Goal: Communication & Community: Answer question/provide support

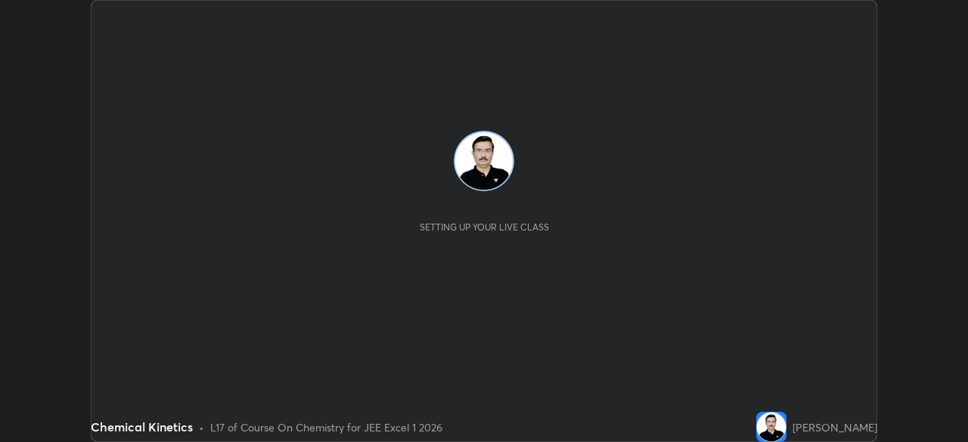
scroll to position [442, 967]
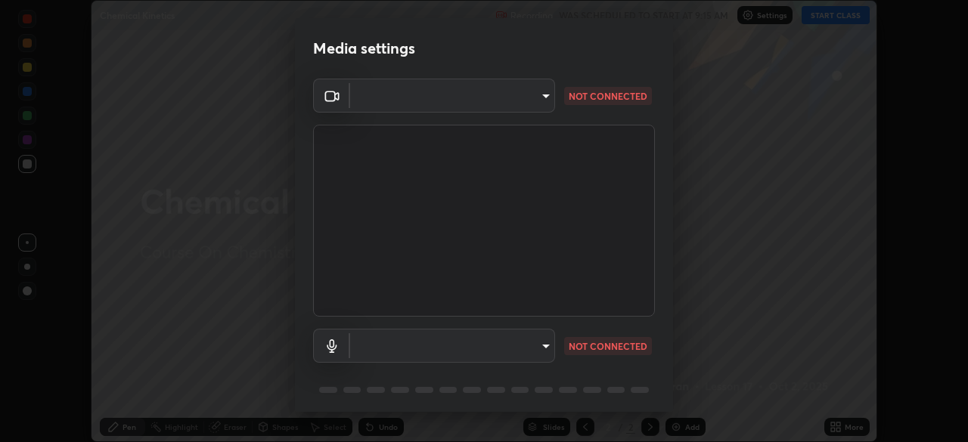
type input "100c0e0e409b1508d569c815e84311e0868d033d0fb9fb46bc53c870fbf18875"
type input "default"
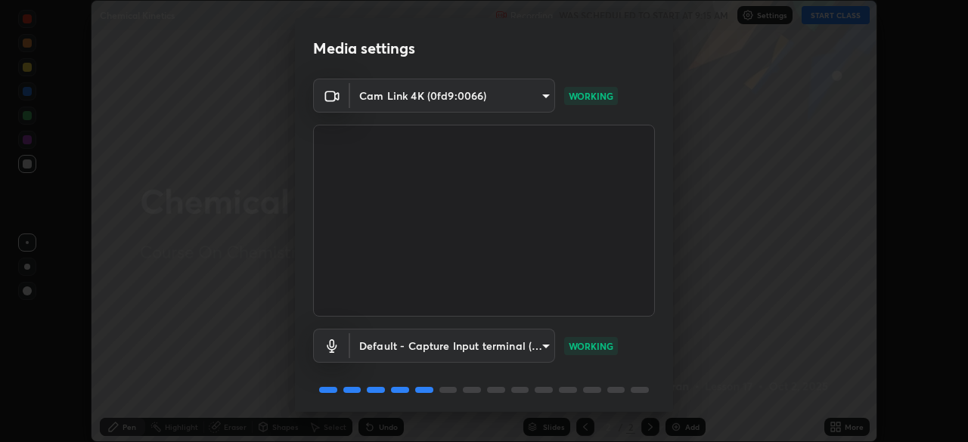
scroll to position [54, 0]
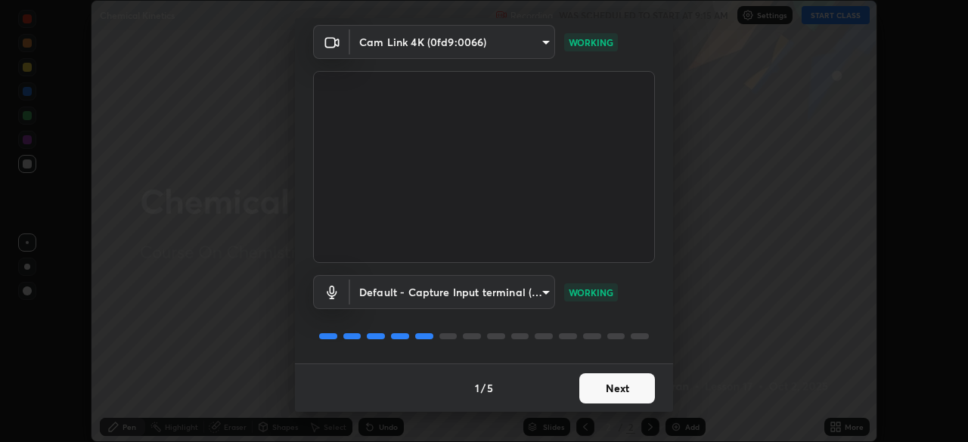
click at [588, 389] on button "Next" at bounding box center [617, 389] width 76 height 30
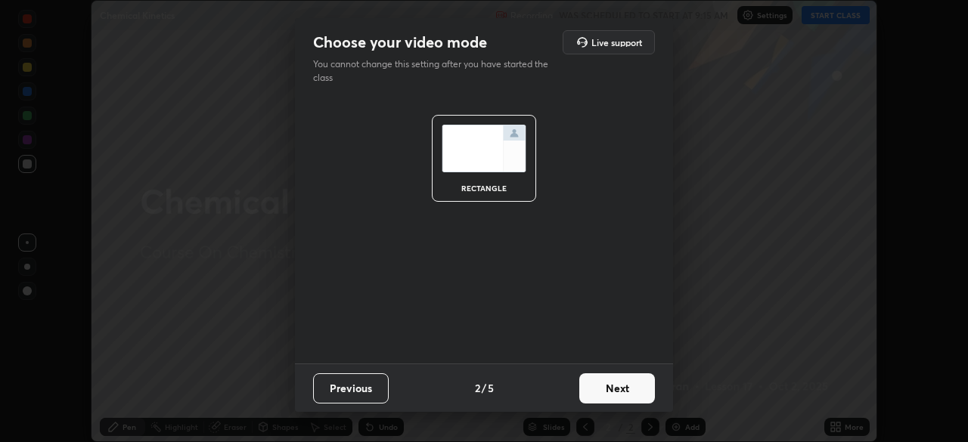
scroll to position [0, 0]
click at [600, 394] on button "Next" at bounding box center [617, 389] width 76 height 30
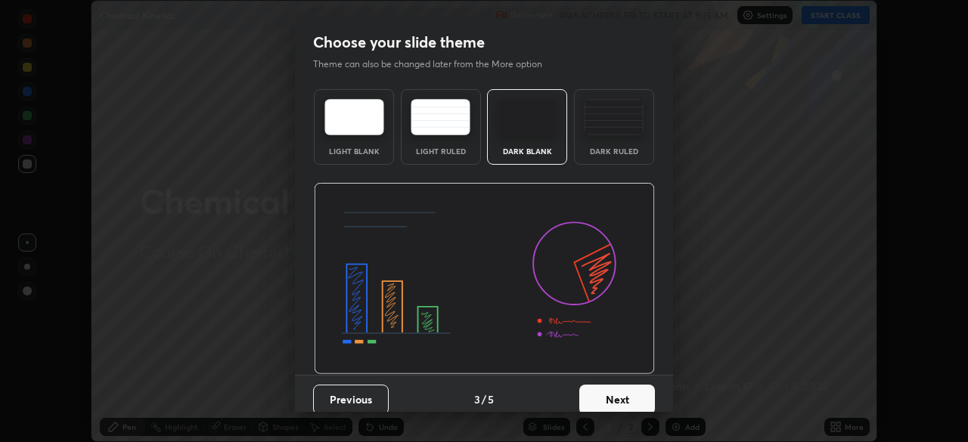
click at [601, 395] on button "Next" at bounding box center [617, 400] width 76 height 30
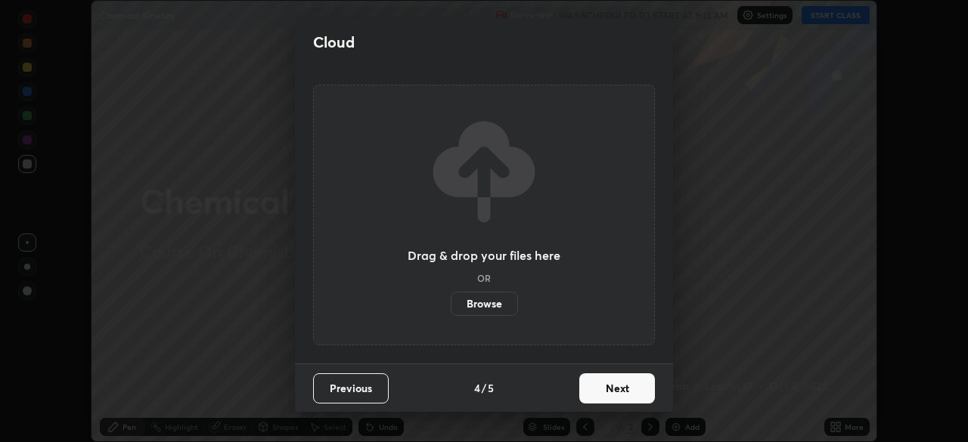
click at [603, 400] on button "Next" at bounding box center [617, 389] width 76 height 30
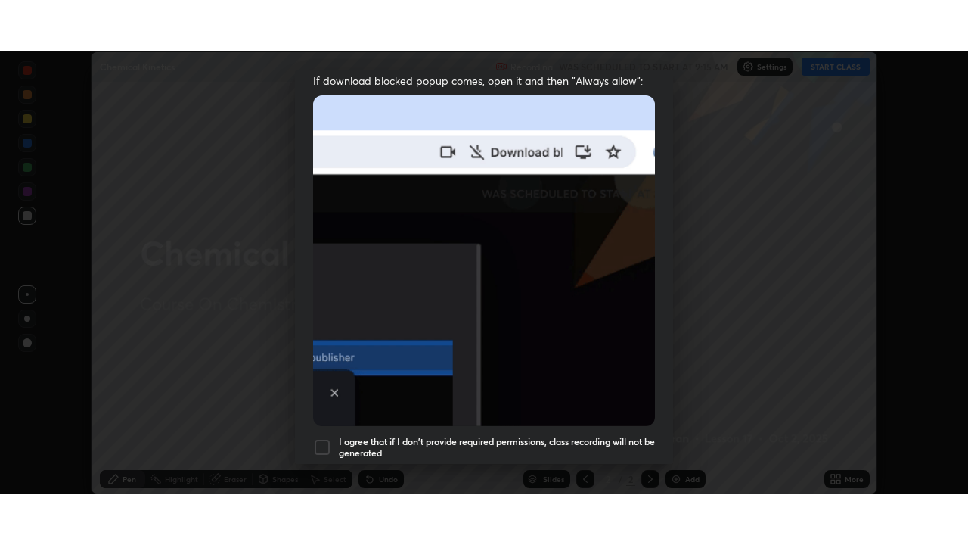
scroll to position [362, 0]
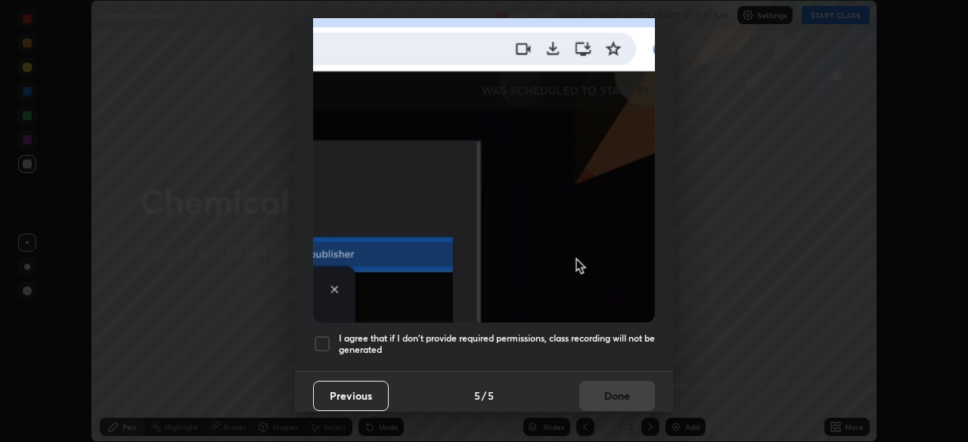
click at [323, 337] on div at bounding box center [322, 344] width 18 height 18
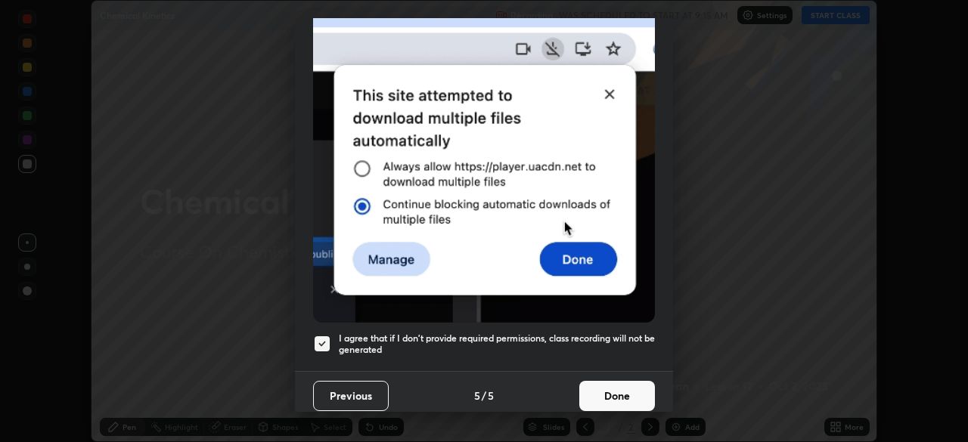
click at [593, 389] on button "Done" at bounding box center [617, 396] width 76 height 30
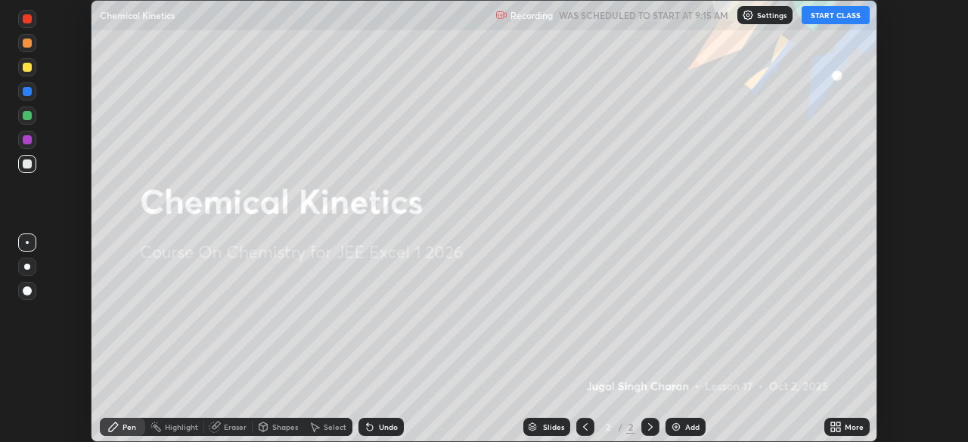
click at [835, 428] on icon at bounding box center [833, 430] width 4 height 4
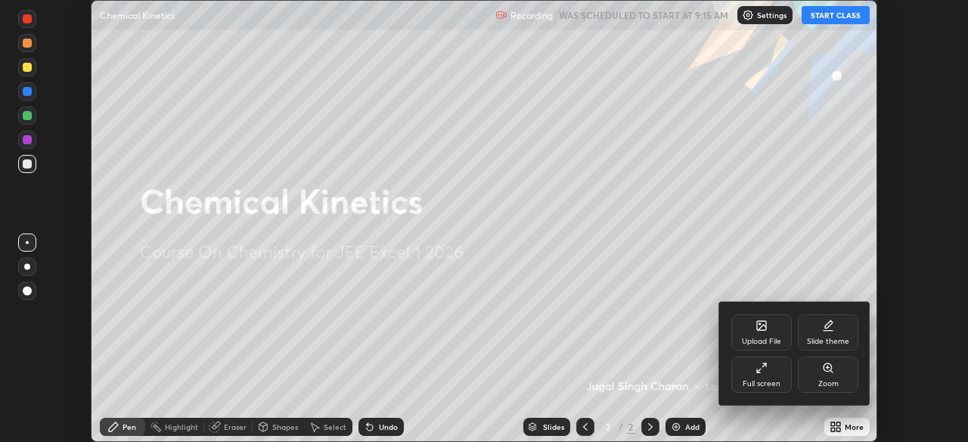
click at [772, 370] on div "Full screen" at bounding box center [761, 375] width 61 height 36
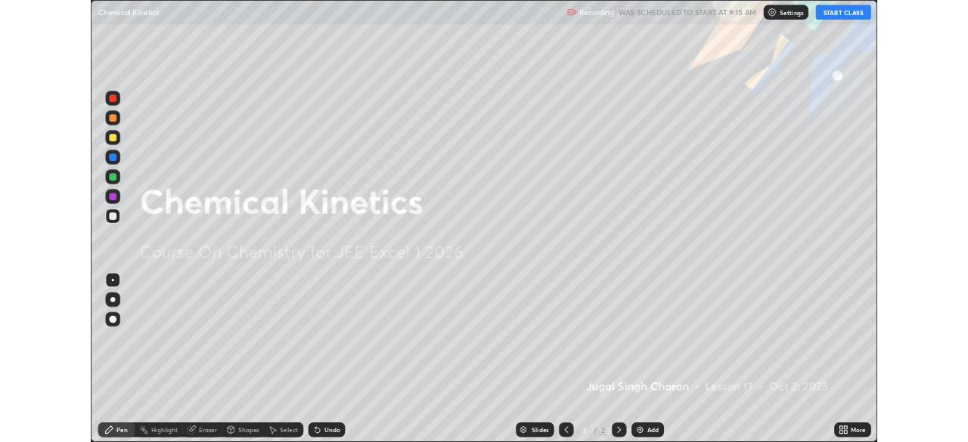
scroll to position [545, 968]
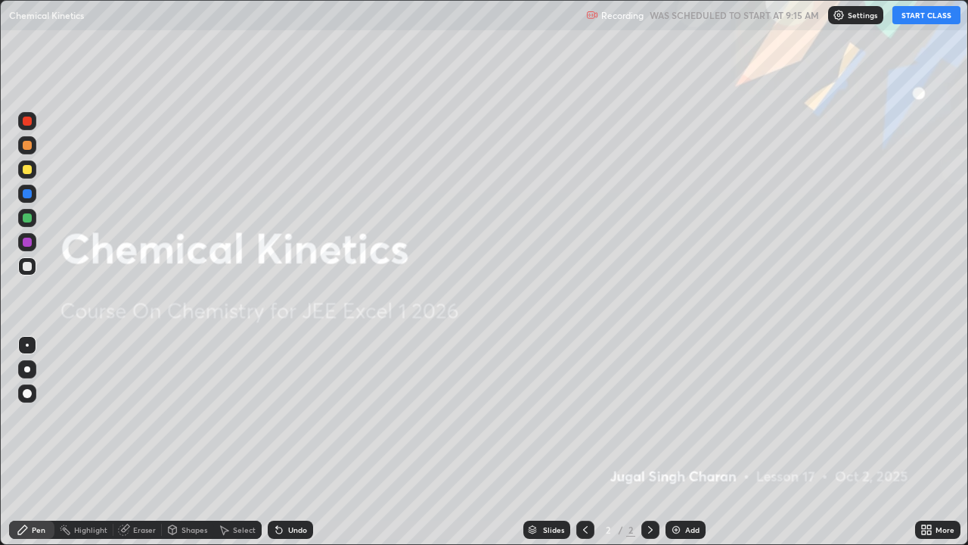
click at [907, 17] on button "START CLASS" at bounding box center [927, 15] width 68 height 18
click at [688, 442] on div "Add" at bounding box center [692, 530] width 14 height 8
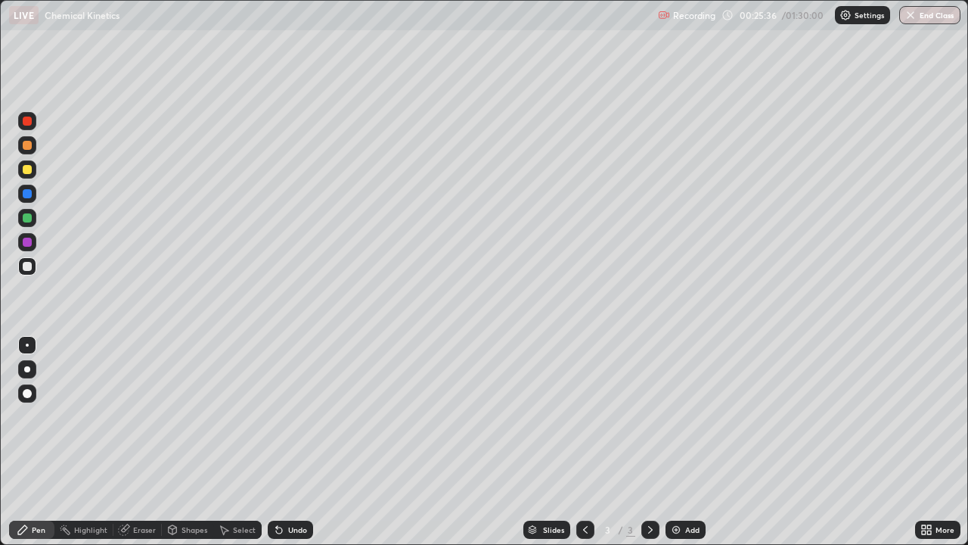
click at [678, 442] on img at bounding box center [676, 529] width 12 height 12
click at [686, 442] on div "Add" at bounding box center [692, 530] width 14 height 8
click at [689, 442] on div "Add" at bounding box center [692, 530] width 14 height 8
click at [679, 442] on img at bounding box center [676, 529] width 12 height 12
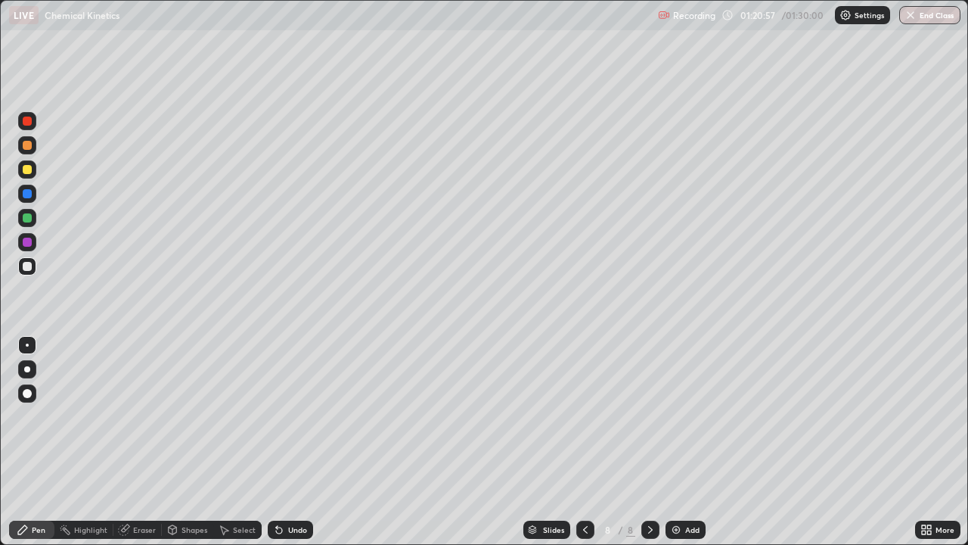
click at [677, 442] on img at bounding box center [676, 529] width 12 height 12
click at [143, 442] on div "Eraser" at bounding box center [144, 530] width 23 height 8
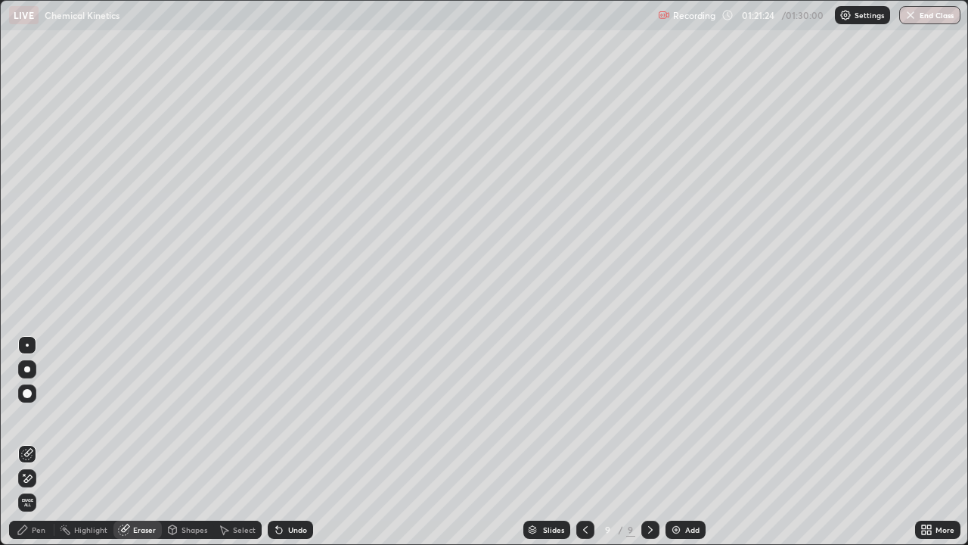
click at [41, 442] on div "Pen" at bounding box center [39, 530] width 14 height 8
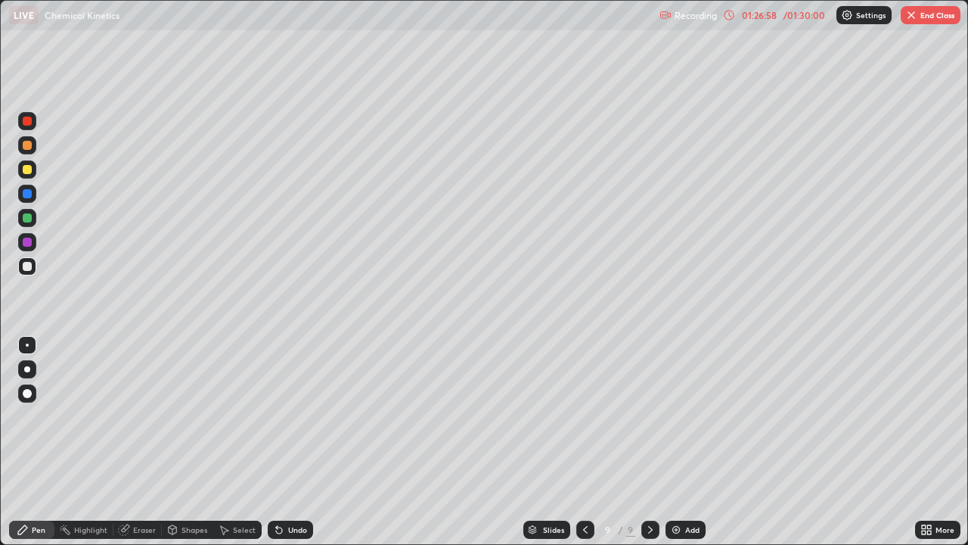
click at [583, 442] on icon at bounding box center [585, 529] width 12 height 12
click at [586, 442] on icon at bounding box center [585, 529] width 12 height 12
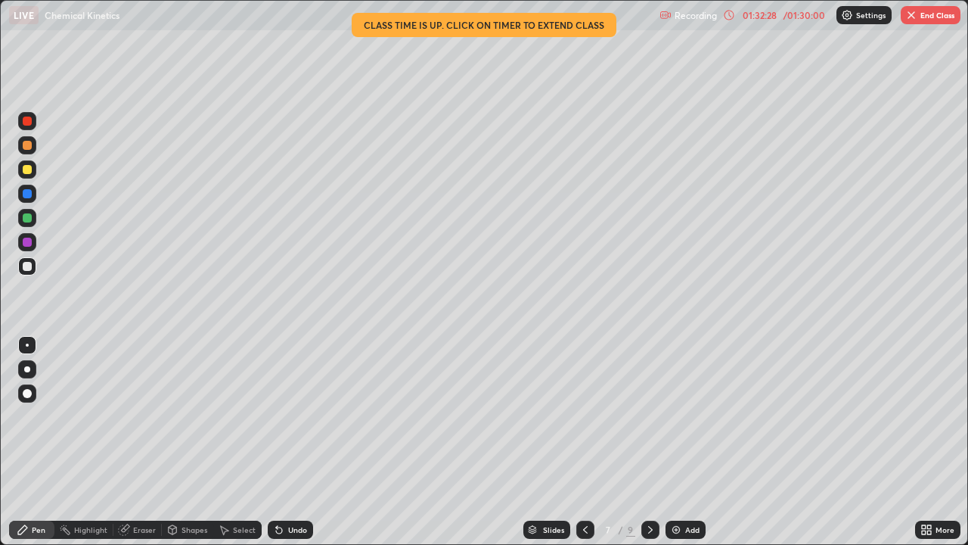
click at [678, 442] on img at bounding box center [676, 529] width 12 height 12
click at [911, 21] on button "End Class" at bounding box center [931, 15] width 60 height 18
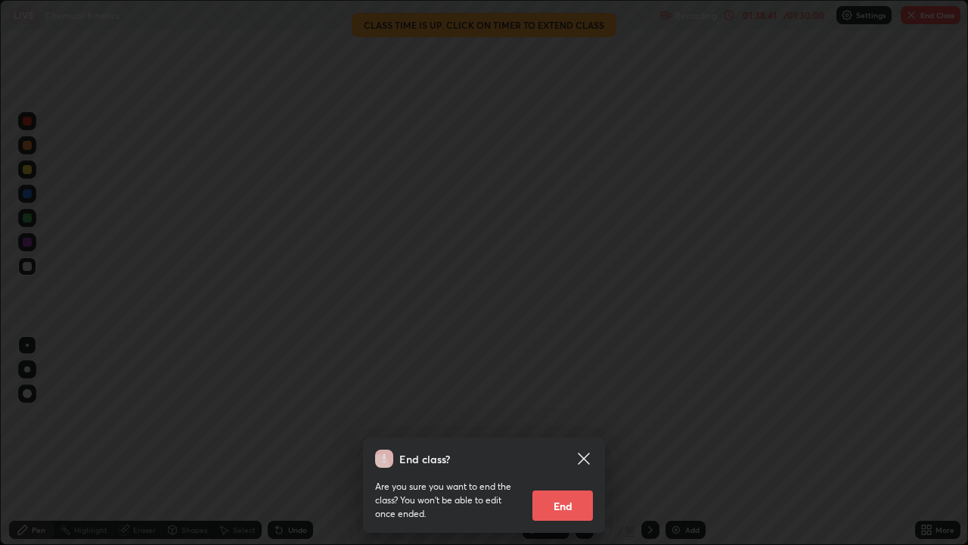
click at [572, 442] on button "End" at bounding box center [563, 505] width 61 height 30
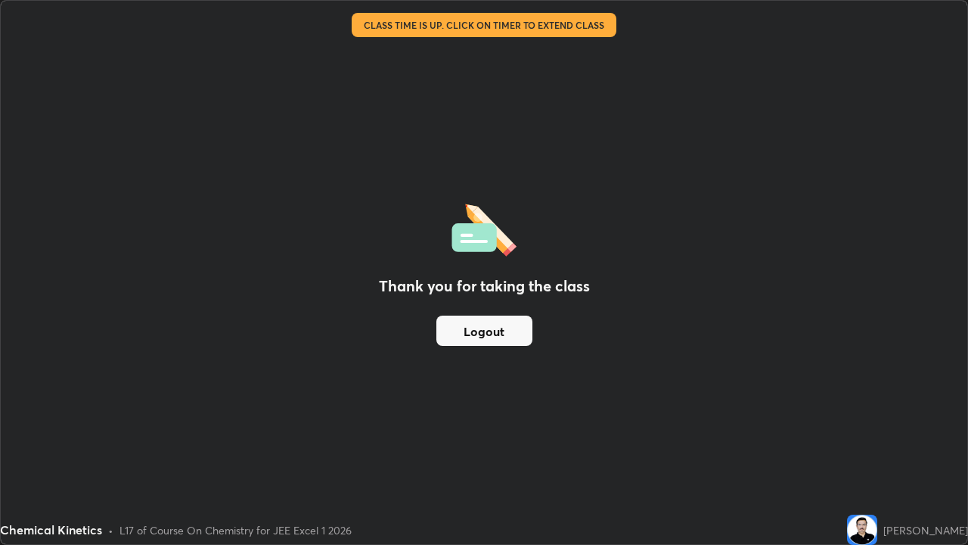
click at [498, 333] on button "Logout" at bounding box center [484, 330] width 96 height 30
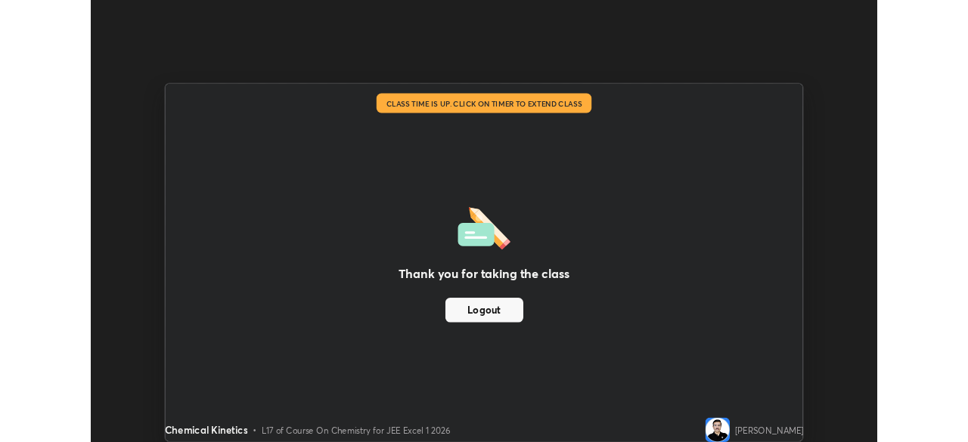
scroll to position [75198, 74673]
